Goal: Obtain resource: Download file/media

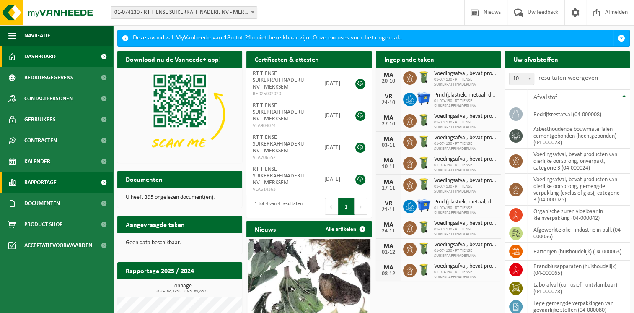
click at [43, 180] on span "Rapportage" at bounding box center [40, 182] width 32 height 21
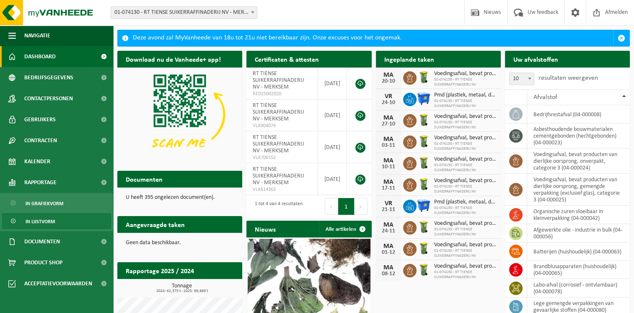
click at [47, 220] on span "In lijstvorm" at bounding box center [40, 221] width 29 height 16
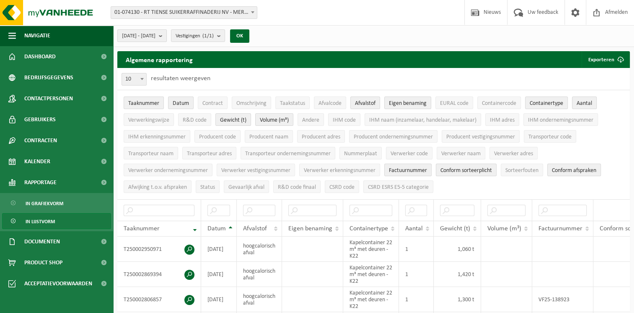
click at [166, 38] on b "submit" at bounding box center [163, 36] width 8 height 12
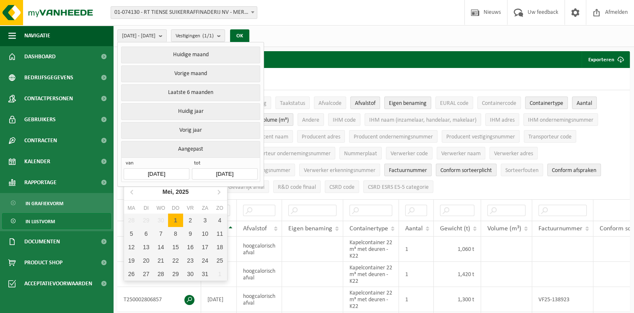
click at [145, 172] on input "[DATE]" at bounding box center [156, 173] width 65 height 11
click at [132, 194] on icon at bounding box center [132, 192] width 2 height 4
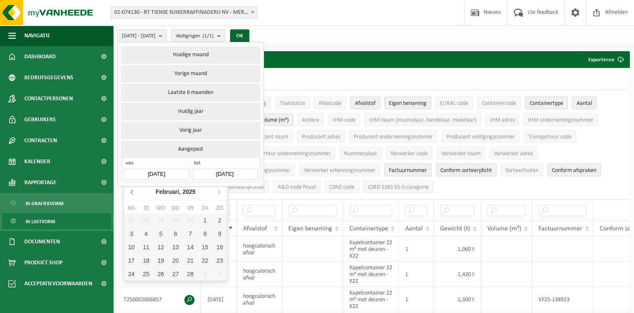
click at [132, 194] on icon at bounding box center [132, 192] width 2 height 4
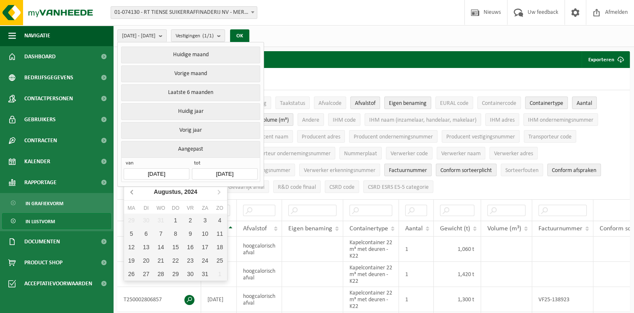
click at [132, 194] on icon at bounding box center [132, 192] width 2 height 4
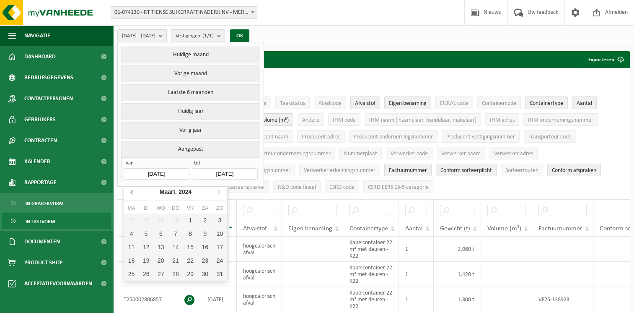
click at [132, 194] on icon at bounding box center [132, 192] width 2 height 4
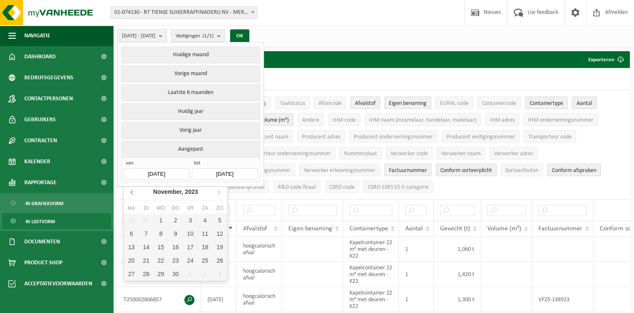
click at [132, 194] on icon at bounding box center [132, 192] width 2 height 4
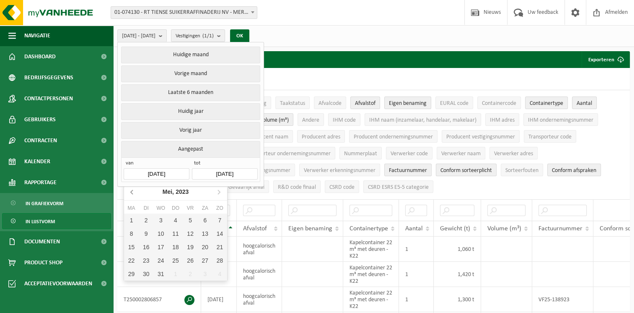
click at [132, 194] on icon at bounding box center [132, 192] width 2 height 4
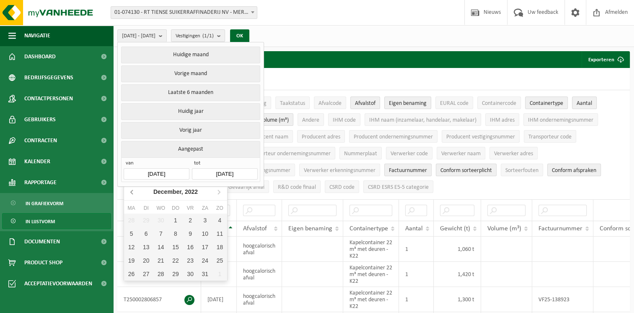
click at [132, 194] on icon at bounding box center [132, 192] width 2 height 4
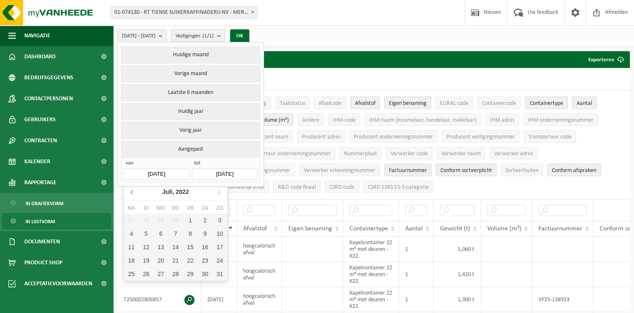
click at [132, 194] on icon at bounding box center [132, 192] width 2 height 4
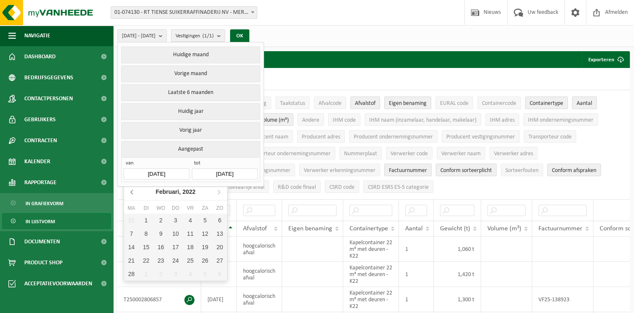
click at [132, 194] on icon at bounding box center [132, 192] width 2 height 4
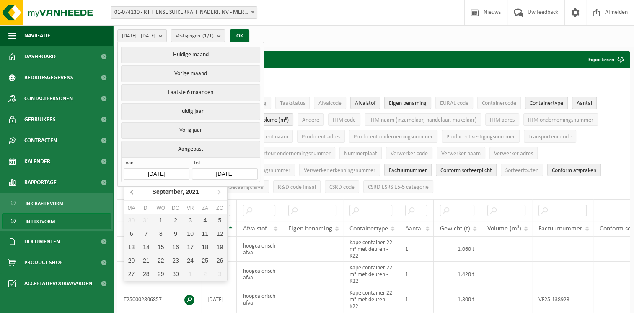
click at [132, 194] on icon at bounding box center [132, 192] width 2 height 4
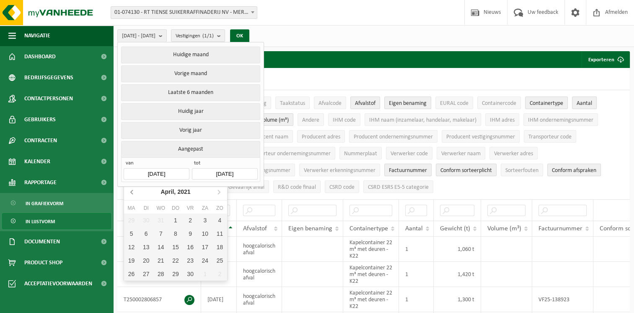
click at [132, 194] on icon at bounding box center [132, 192] width 2 height 4
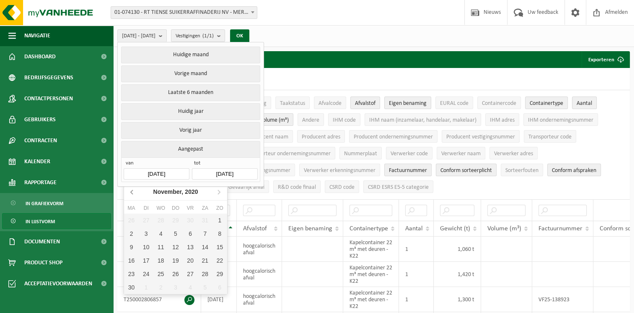
click at [132, 194] on icon at bounding box center [132, 192] width 2 height 4
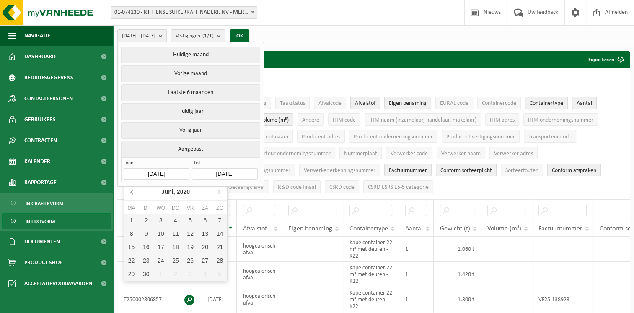
click at [132, 194] on icon at bounding box center [132, 192] width 2 height 4
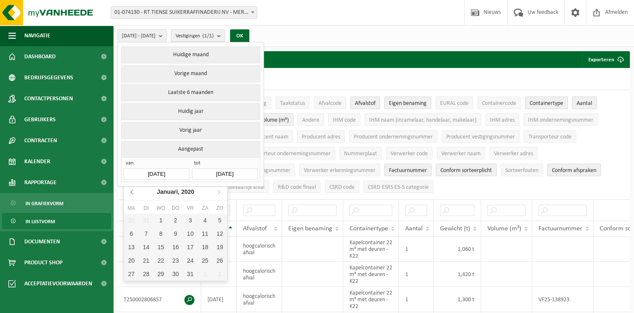
click at [132, 194] on icon at bounding box center [132, 192] width 2 height 4
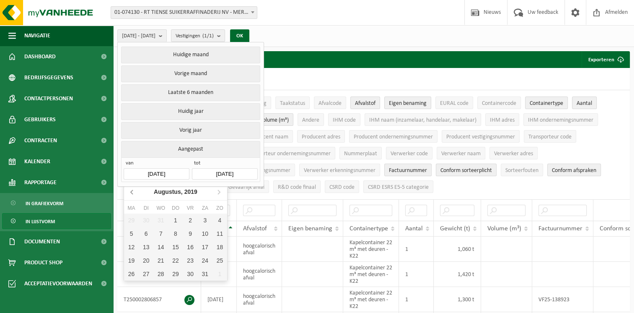
click at [132, 194] on icon at bounding box center [132, 192] width 2 height 4
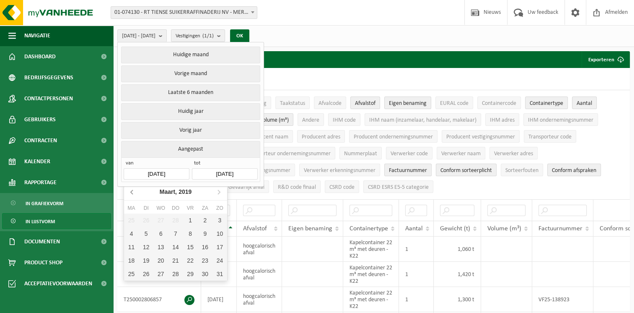
click at [132, 194] on icon at bounding box center [132, 192] width 2 height 4
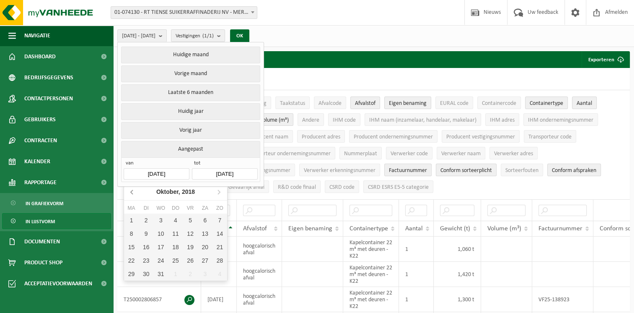
click at [132, 194] on icon at bounding box center [132, 192] width 2 height 4
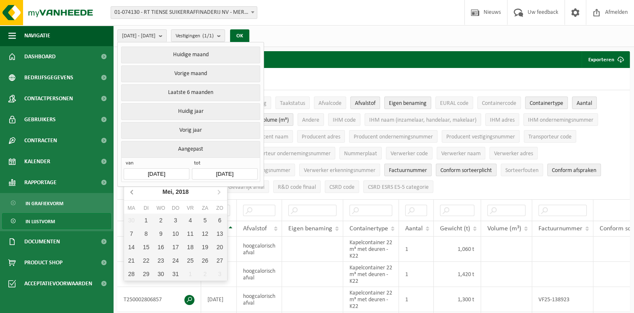
click at [132, 194] on icon at bounding box center [132, 192] width 2 height 4
click at [215, 193] on icon at bounding box center [218, 191] width 13 height 13
click at [176, 220] on div "1" at bounding box center [175, 219] width 15 height 13
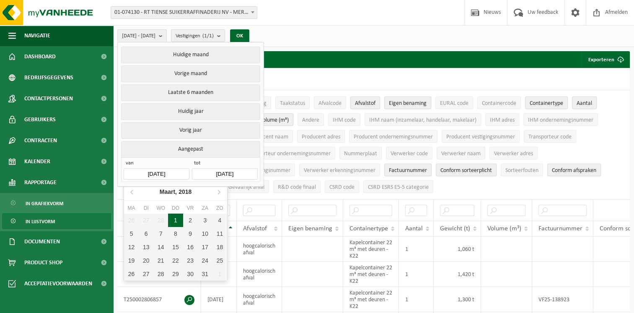
type input "[DATE]"
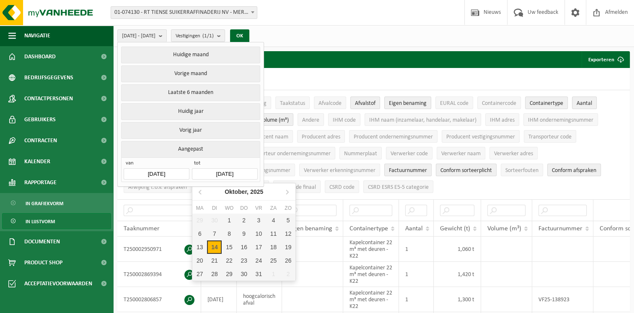
click at [238, 173] on input "[DATE]" at bounding box center [224, 173] width 65 height 11
click at [198, 191] on icon at bounding box center [200, 191] width 13 height 13
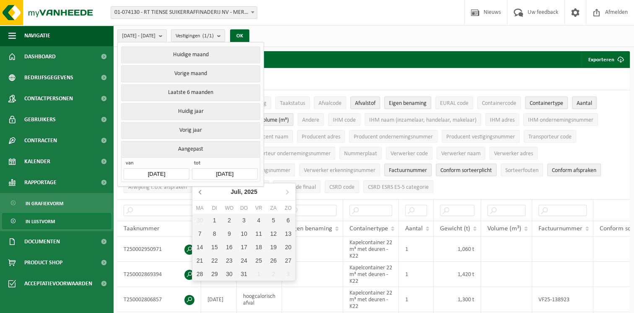
click at [198, 191] on icon at bounding box center [200, 191] width 13 height 13
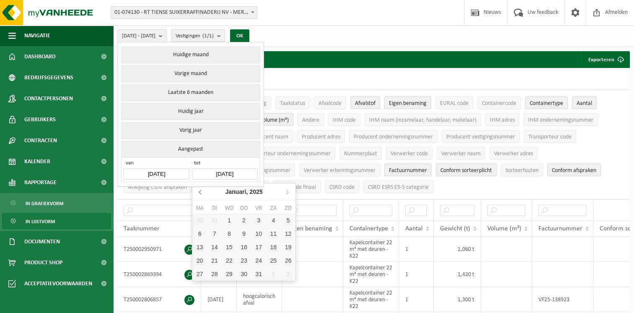
click at [198, 191] on icon at bounding box center [200, 191] width 13 height 13
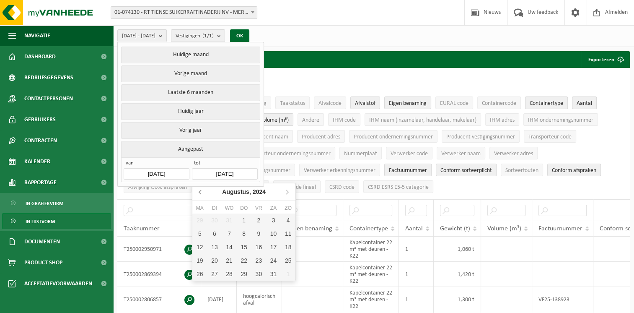
click at [198, 191] on icon at bounding box center [200, 191] width 13 height 13
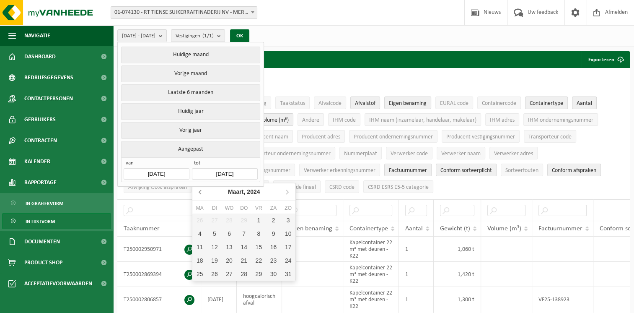
click at [198, 191] on icon at bounding box center [200, 191] width 13 height 13
click at [200, 189] on icon at bounding box center [200, 191] width 13 height 13
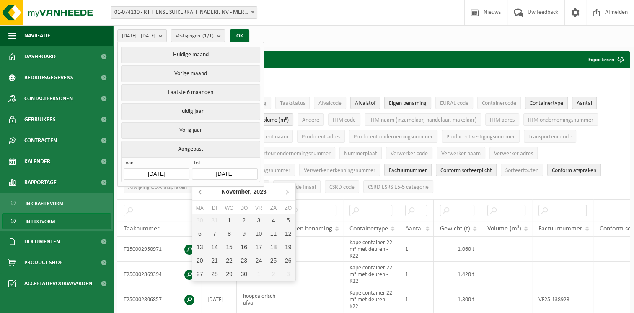
click at [200, 189] on icon at bounding box center [200, 191] width 13 height 13
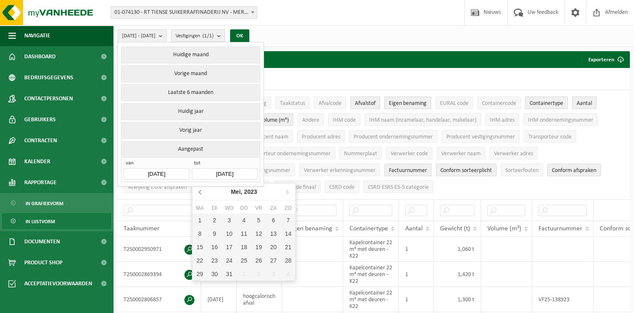
click at [200, 189] on icon at bounding box center [200, 191] width 13 height 13
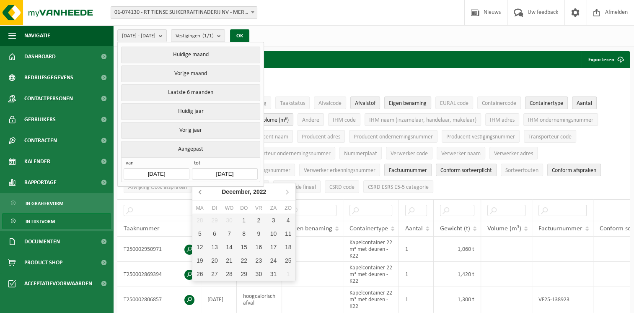
click at [200, 189] on icon at bounding box center [200, 191] width 13 height 13
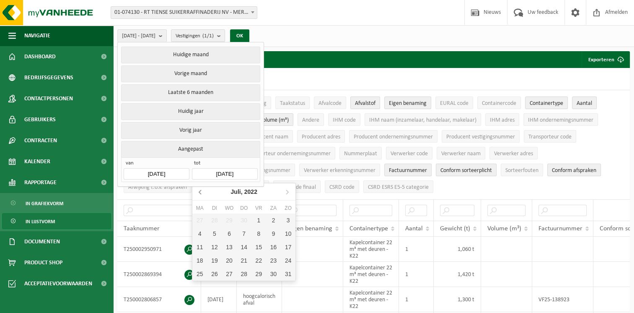
click at [200, 189] on icon at bounding box center [200, 191] width 13 height 13
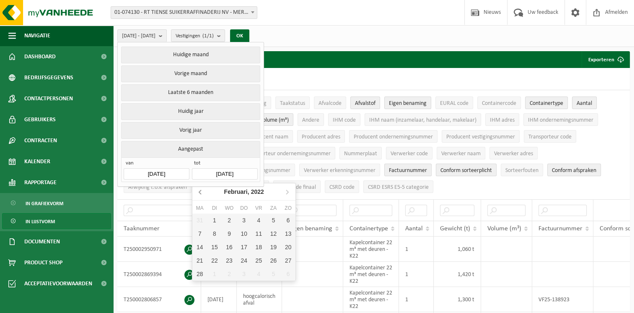
click at [200, 189] on icon at bounding box center [200, 191] width 13 height 13
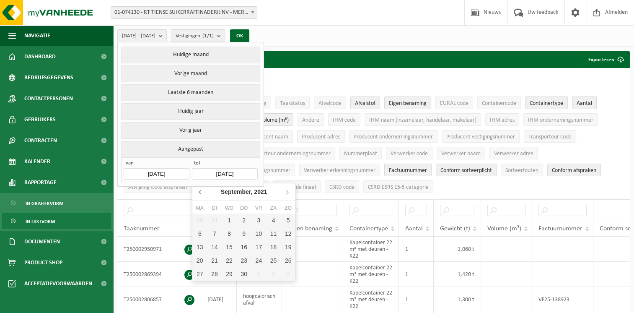
click at [200, 189] on icon at bounding box center [200, 191] width 13 height 13
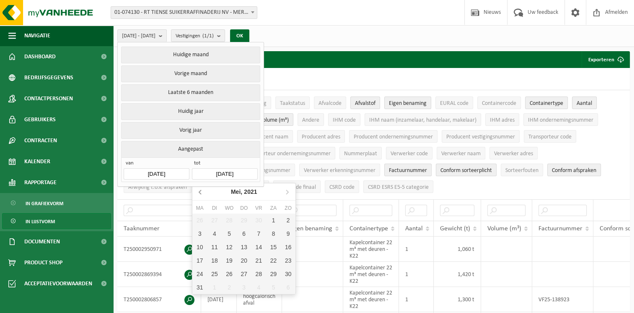
click at [200, 189] on icon at bounding box center [200, 191] width 13 height 13
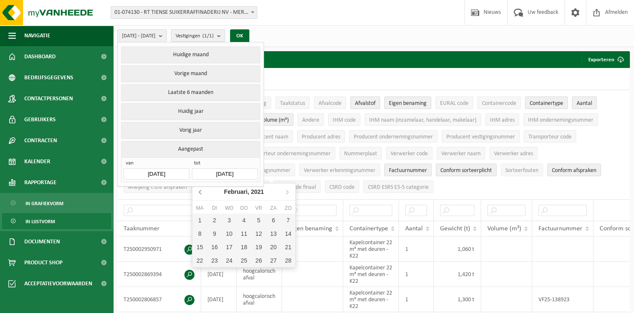
click at [200, 189] on icon at bounding box center [200, 191] width 13 height 13
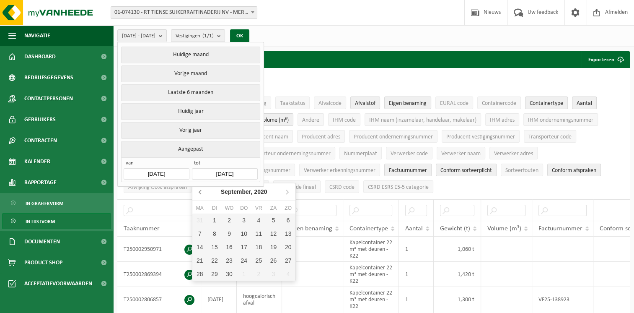
click at [200, 189] on icon at bounding box center [200, 191] width 13 height 13
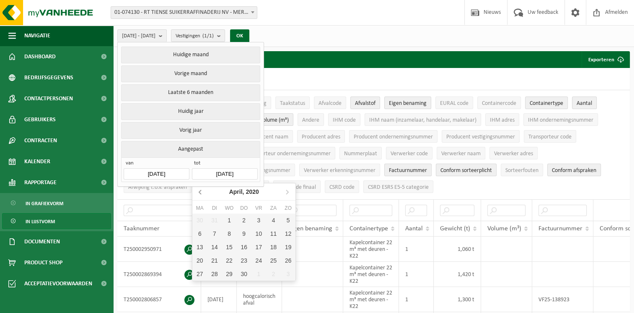
click at [200, 189] on icon at bounding box center [200, 191] width 13 height 13
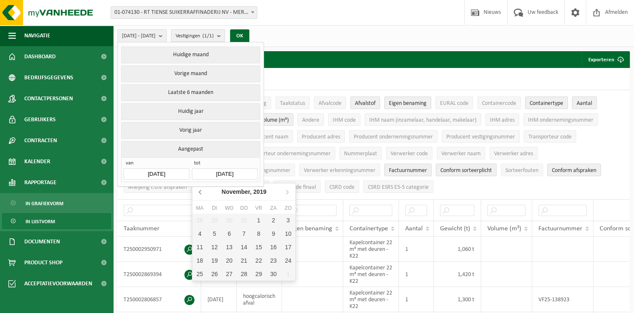
click at [200, 189] on icon at bounding box center [200, 191] width 13 height 13
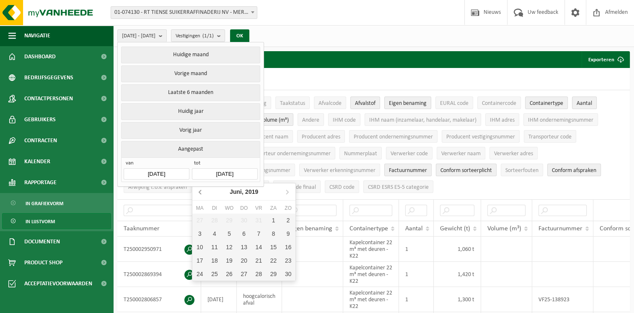
click at [200, 189] on icon at bounding box center [200, 191] width 13 height 13
click at [245, 273] on div "28" at bounding box center [244, 273] width 15 height 13
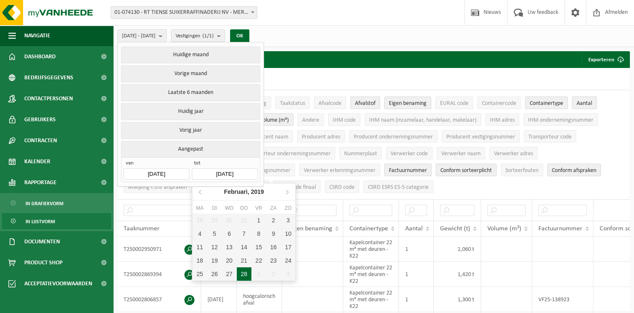
type input "[DATE]"
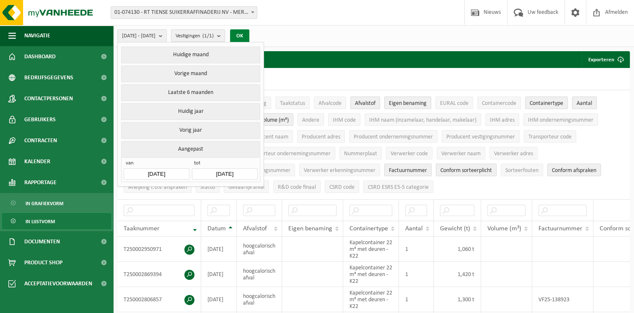
click at [249, 36] on button "OK" at bounding box center [239, 35] width 19 height 13
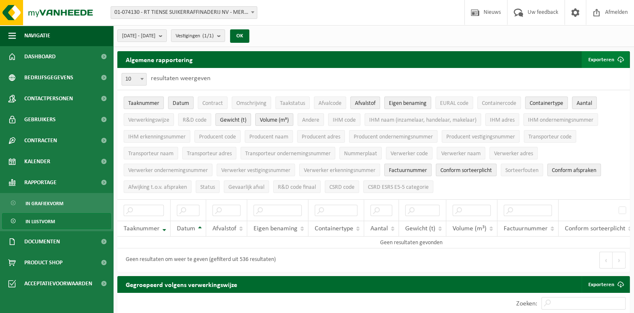
click at [597, 60] on button "Exporteren" at bounding box center [605, 59] width 47 height 17
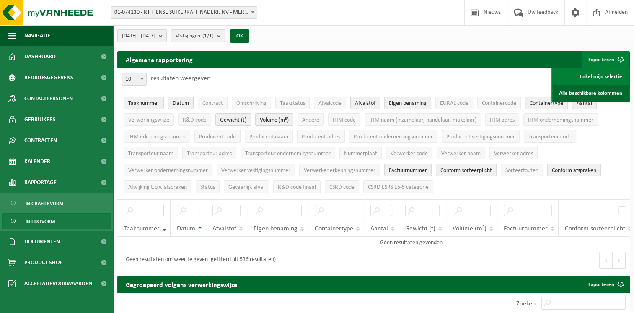
click at [599, 91] on link "Alle beschikbare kolommen" at bounding box center [591, 93] width 76 height 17
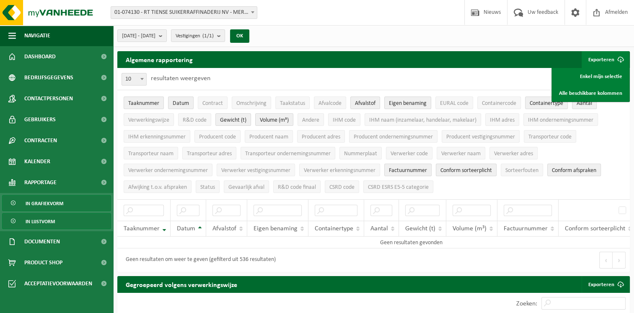
click at [13, 204] on span at bounding box center [13, 203] width 7 height 16
